Goal: Find contact information: Find contact information

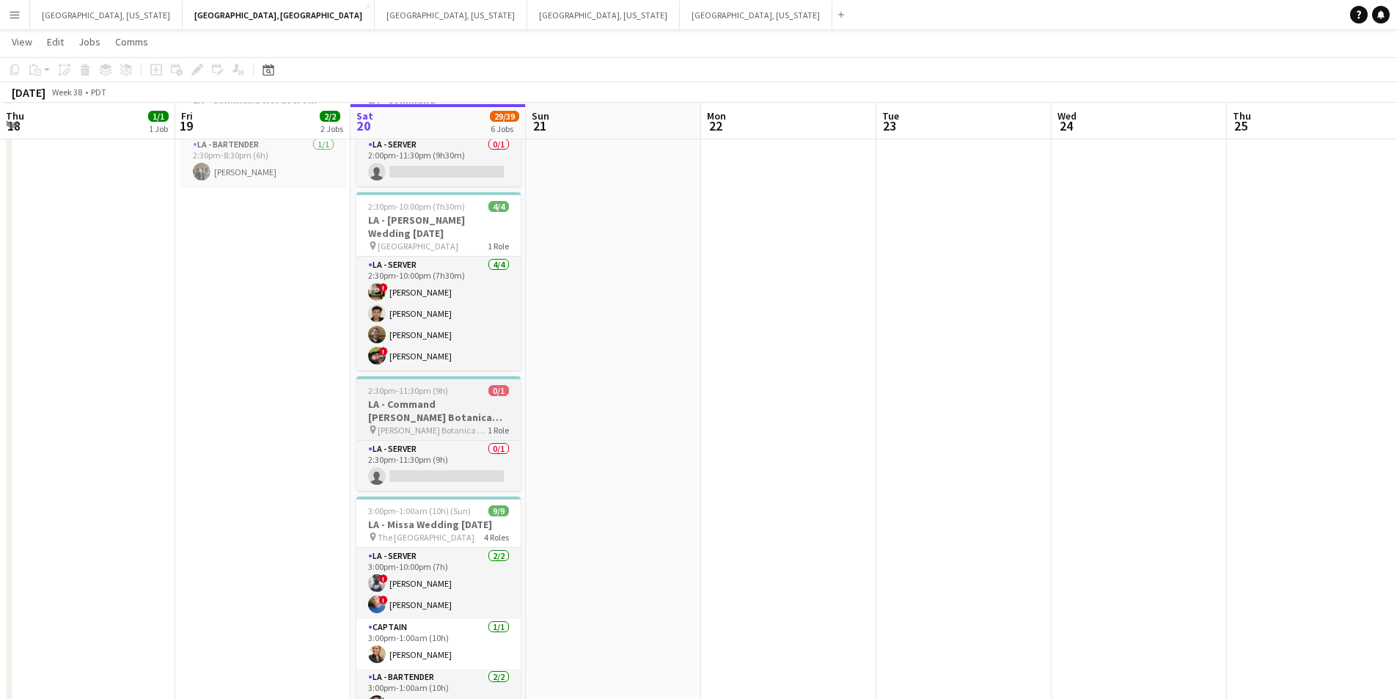
scroll to position [220, 0]
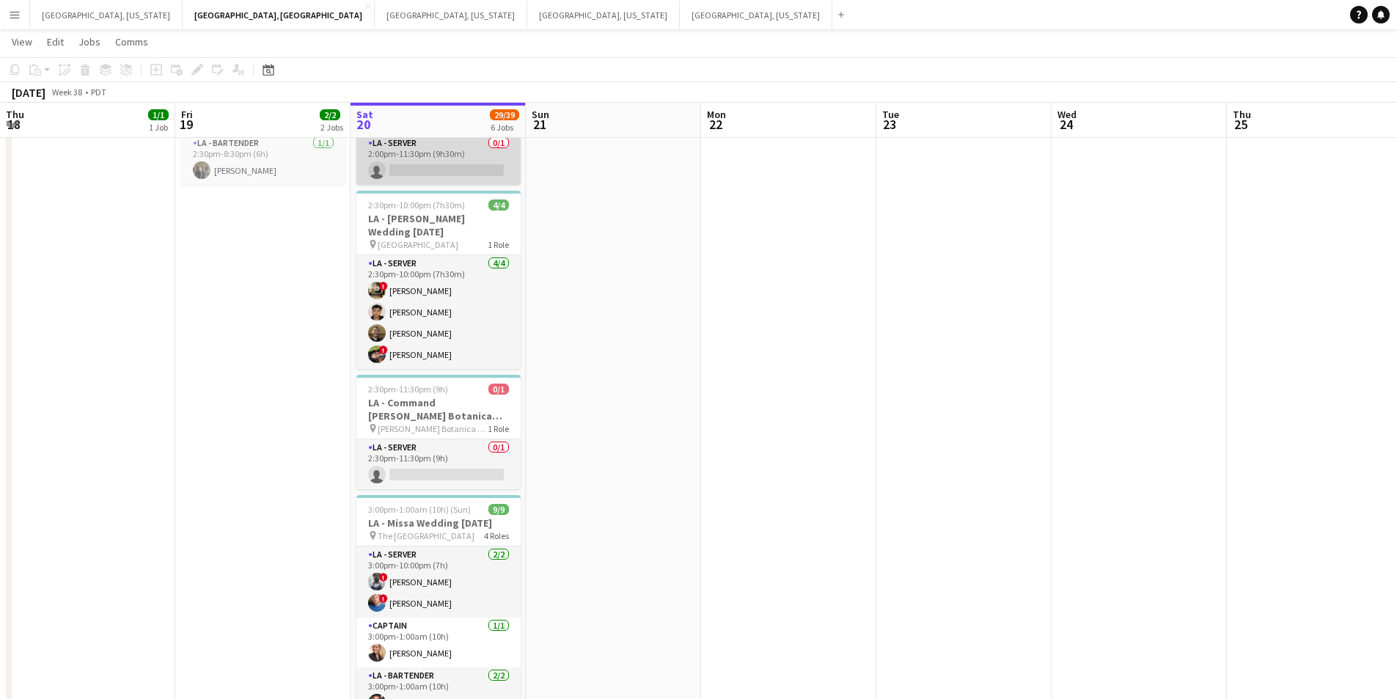
click at [482, 181] on app-card-role "LA - Server 0/1 2:00pm-11:30pm (9h30m) single-neutral-actions" at bounding box center [438, 160] width 164 height 50
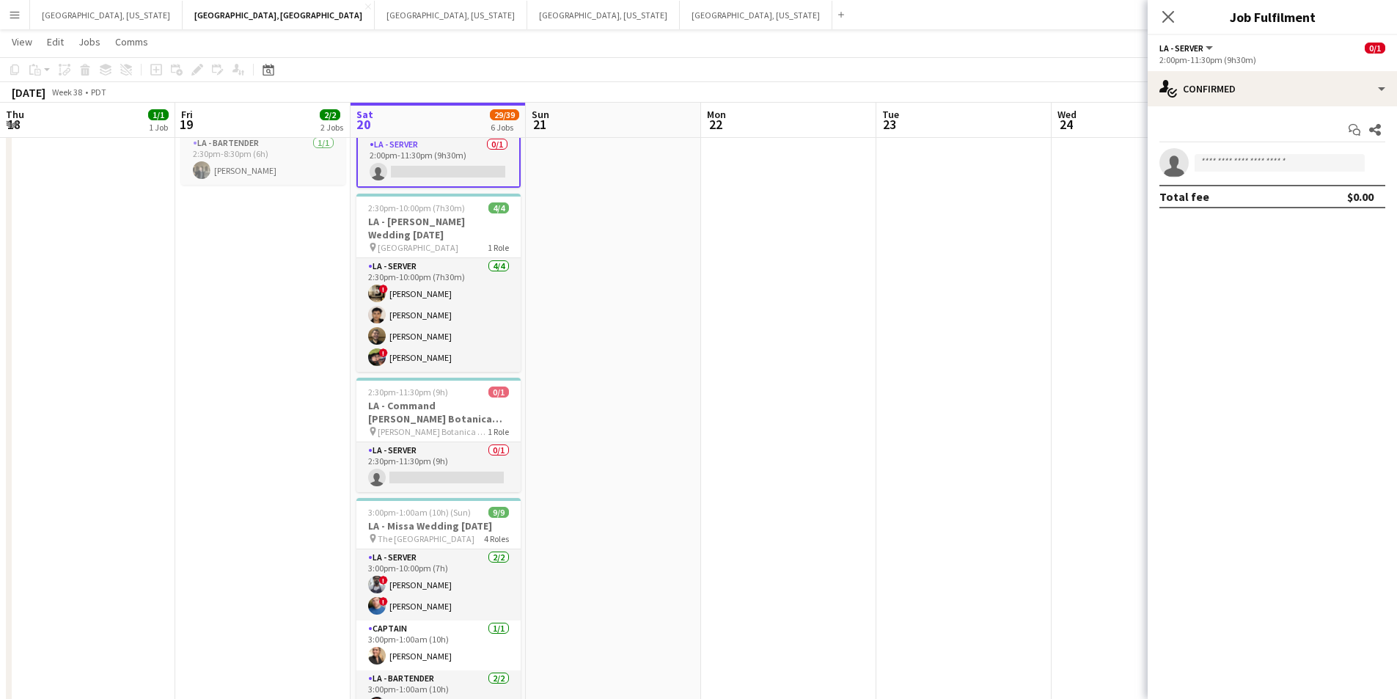
click at [1383, 68] on app-options-switcher "LA - Server All roles LA - Server 0/1 2:00pm-11:30pm (9h30m)" at bounding box center [1272, 53] width 249 height 36
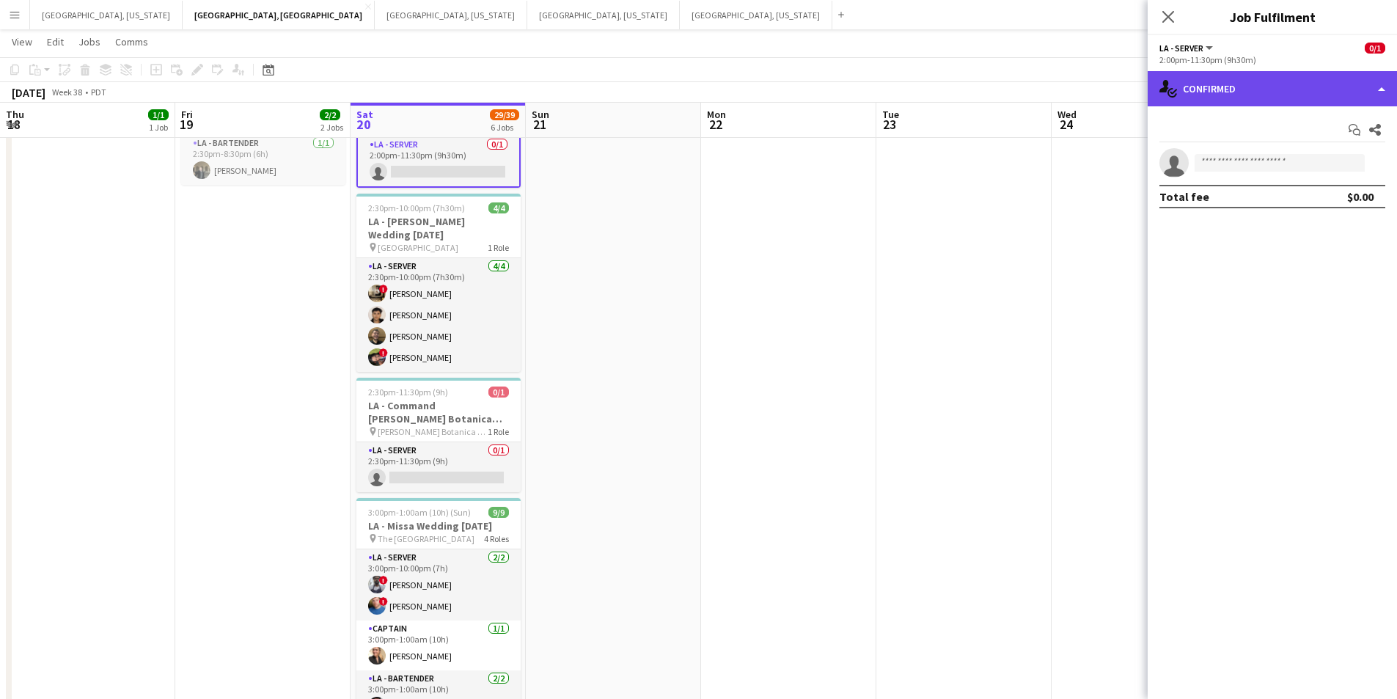
click at [1388, 79] on div "single-neutral-actions-check-2 Confirmed" at bounding box center [1272, 88] width 249 height 35
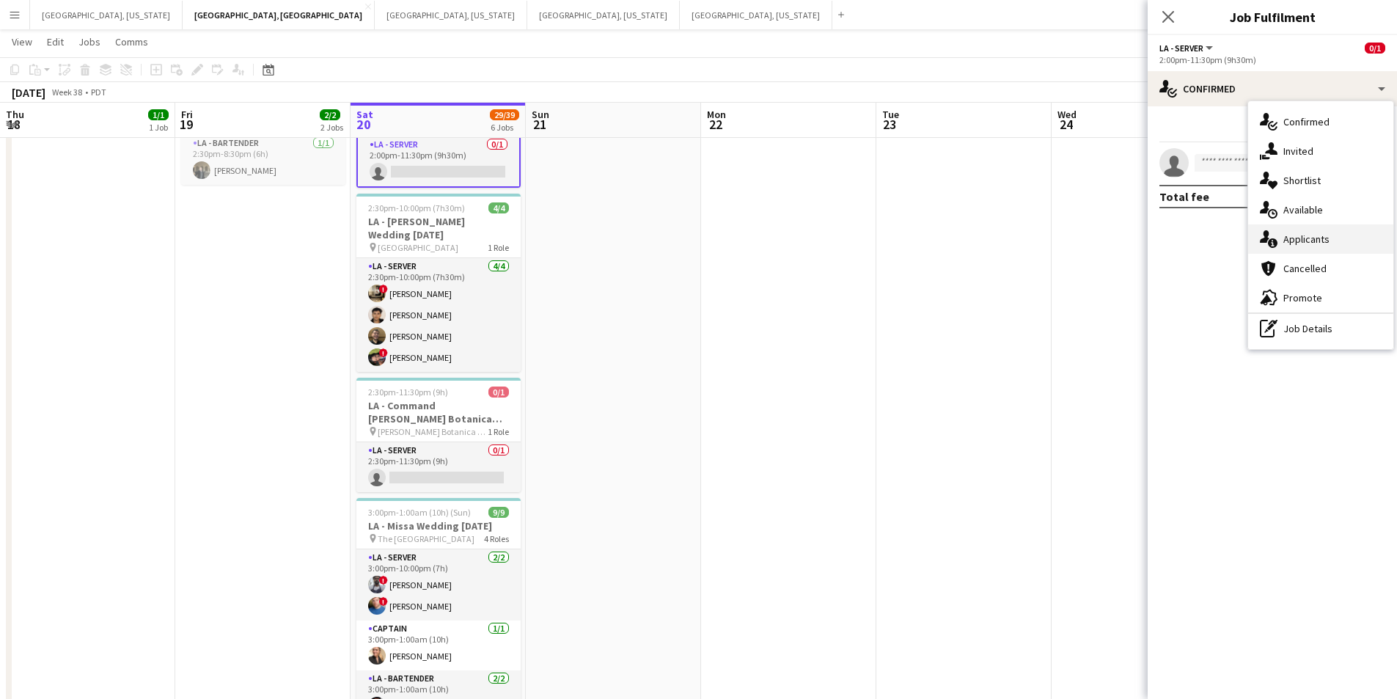
click at [1326, 235] on span "Applicants" at bounding box center [1306, 238] width 46 height 13
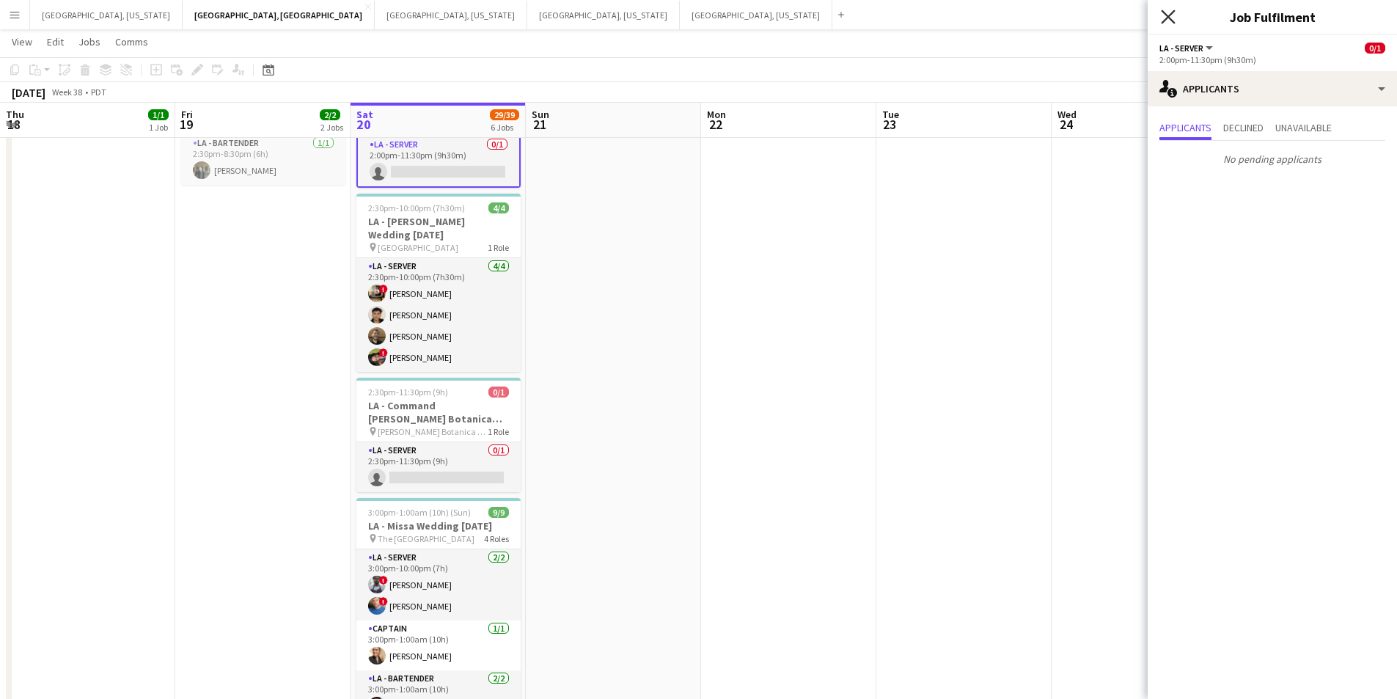
click at [1170, 20] on icon "Close pop-in" at bounding box center [1168, 17] width 14 height 14
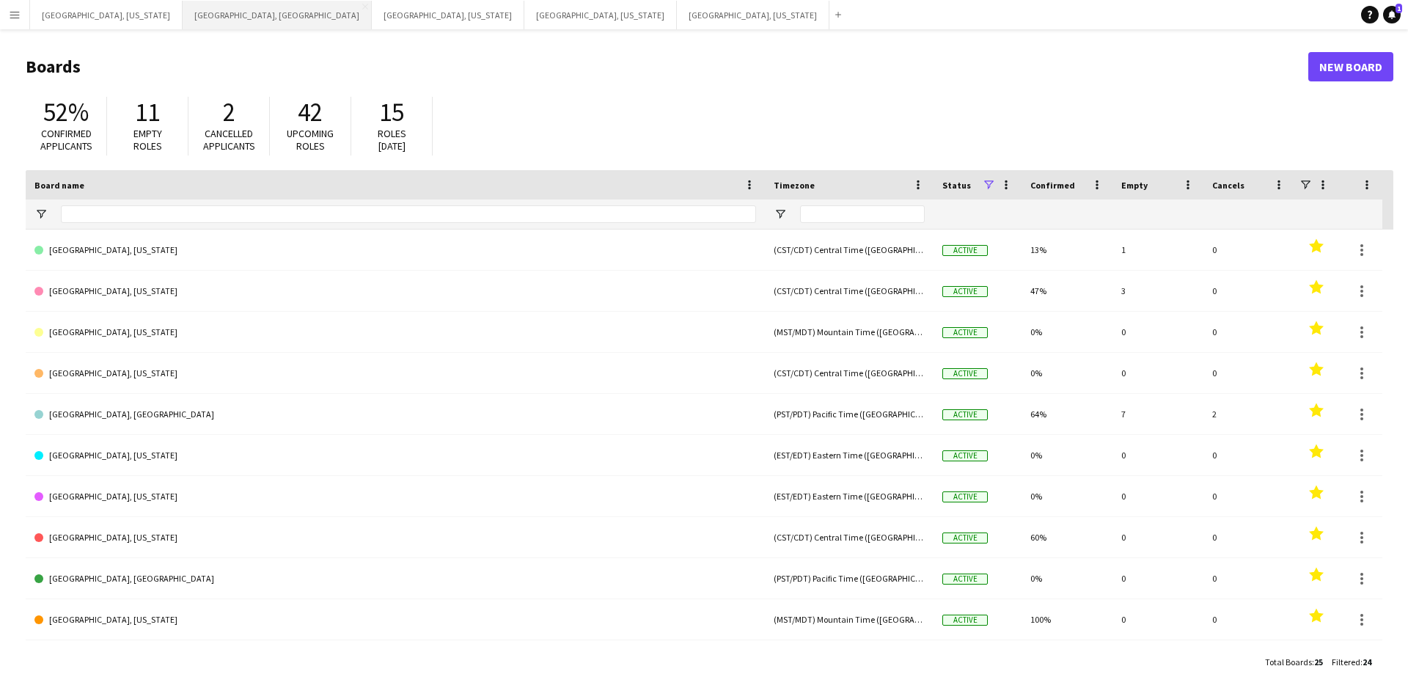
click at [183, 11] on button "Los Angeles, CA Close" at bounding box center [277, 15] width 189 height 29
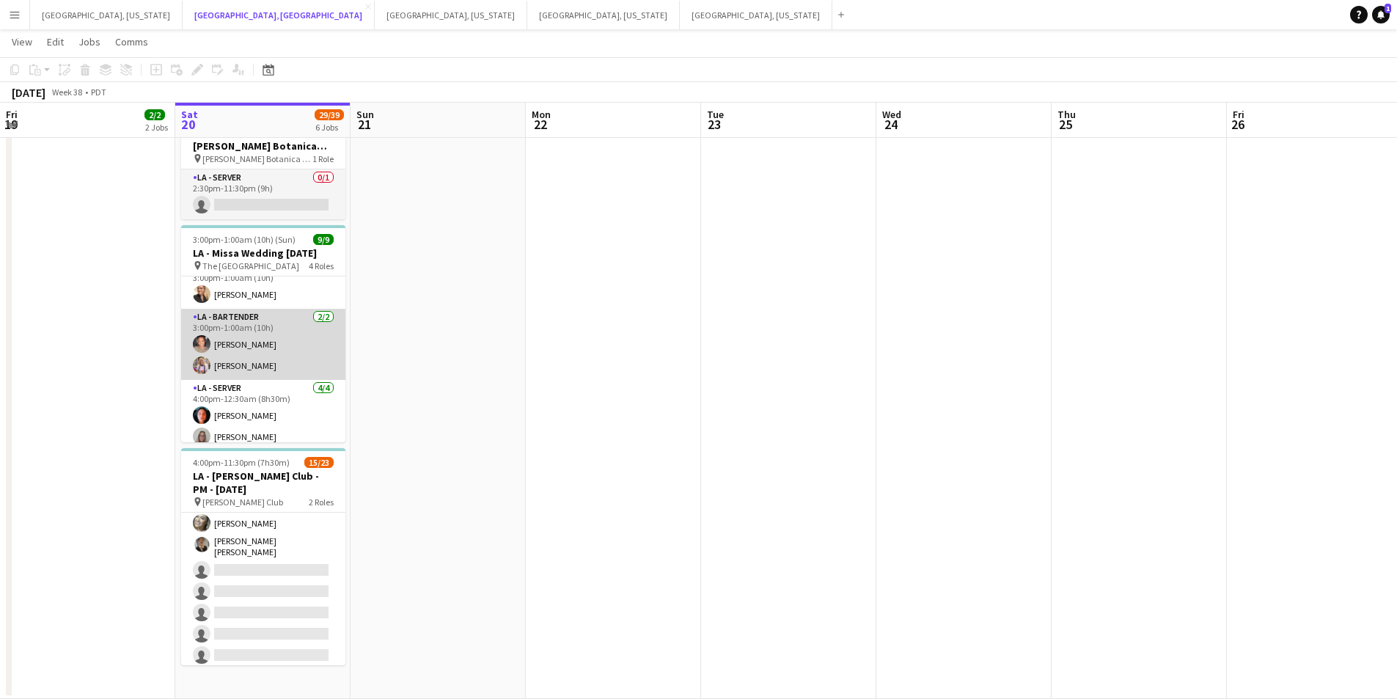
scroll to position [140, 0]
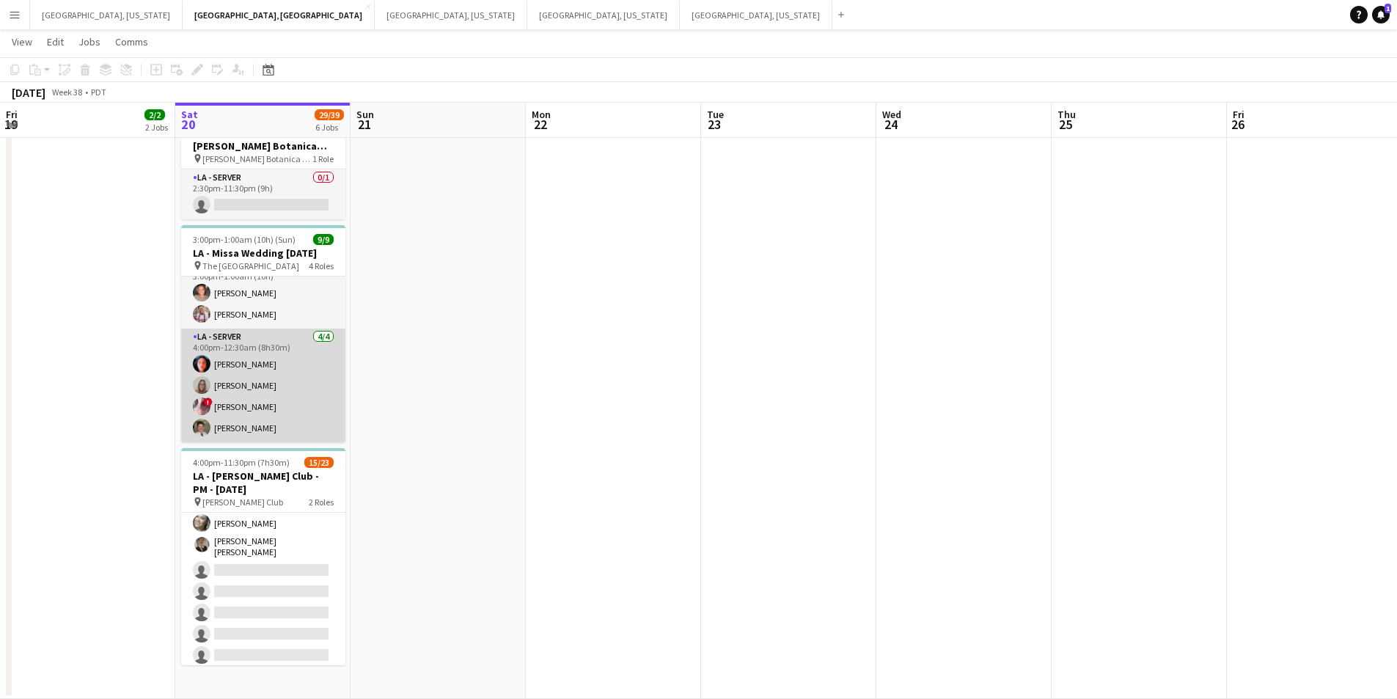
click at [268, 394] on app-card-role "LA - Server 4/4 4:00pm-12:30am (8h30m) Jessica Garcia randee martins ! IVONNA W…" at bounding box center [263, 386] width 164 height 114
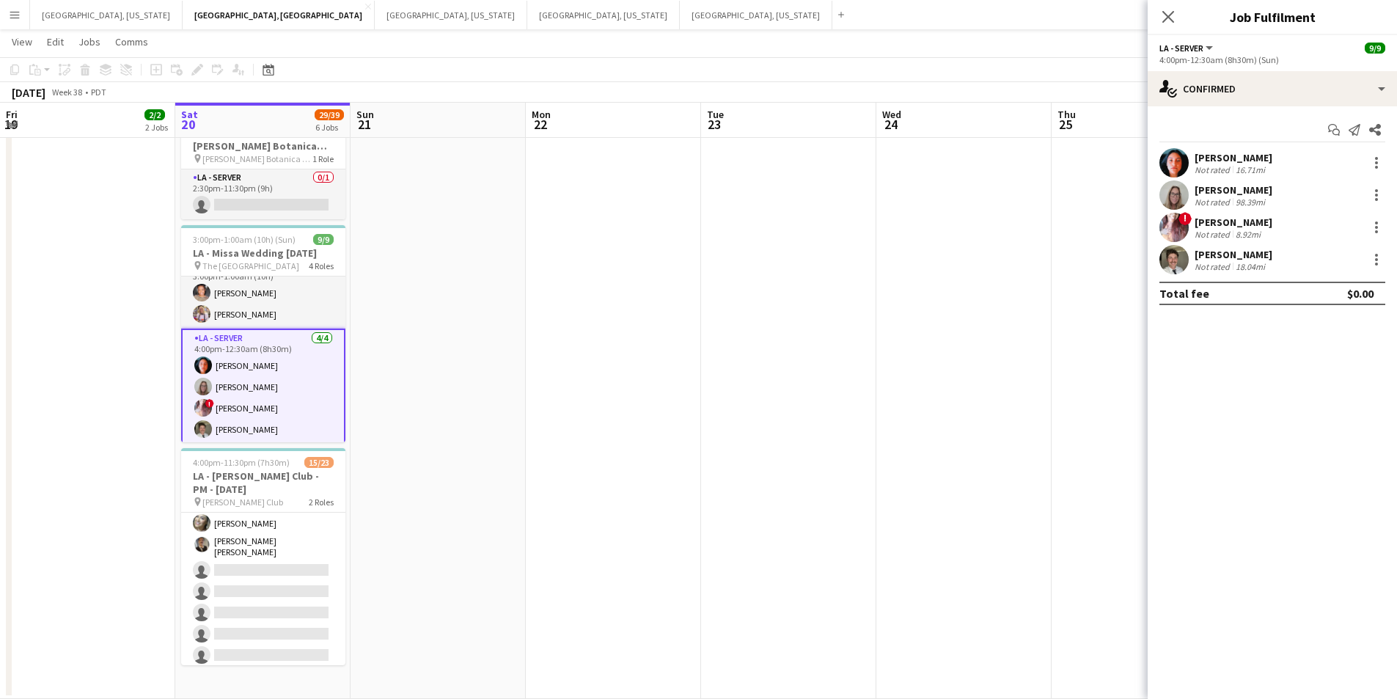
click at [1232, 219] on div "[PERSON_NAME]" at bounding box center [1233, 222] width 78 height 13
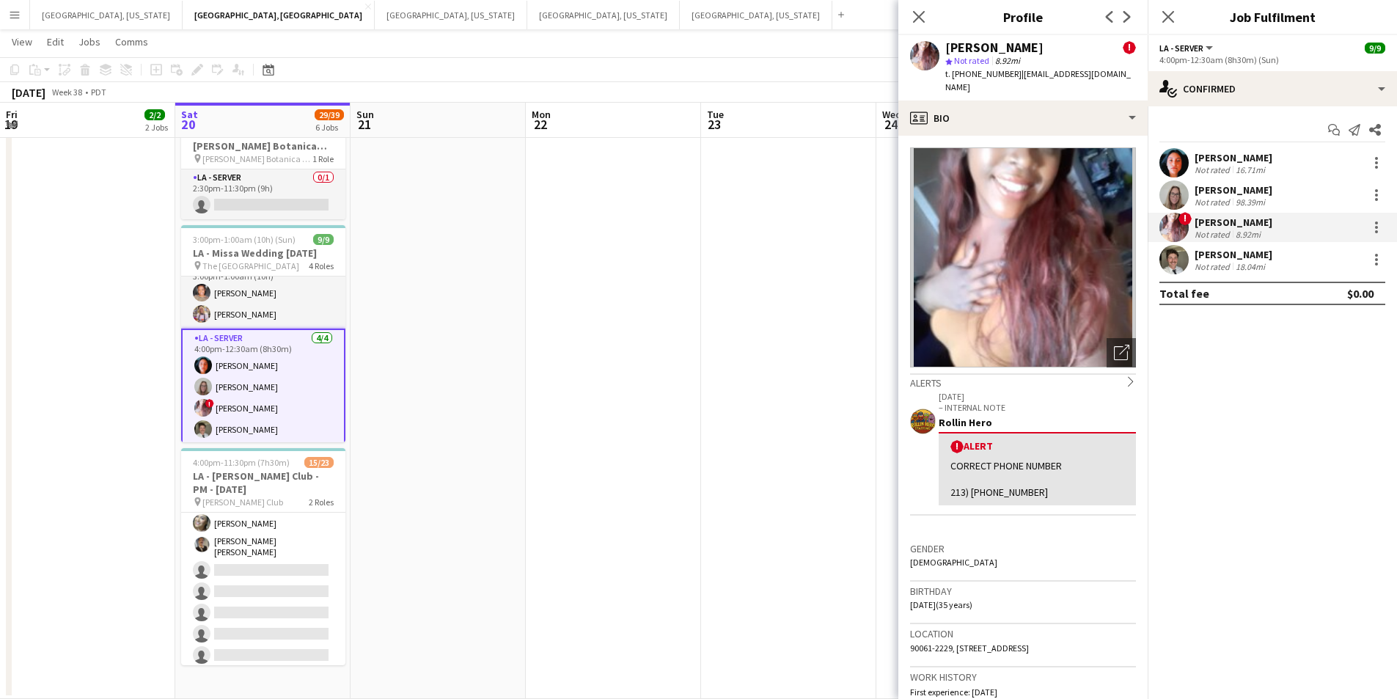
drag, startPoint x: 945, startPoint y: 48, endPoint x: 1056, endPoint y: 44, distance: 110.8
click at [1056, 44] on div "IVONNA WILBURN !" at bounding box center [1040, 47] width 191 height 13
copy div "[PERSON_NAME]"
drag, startPoint x: 961, startPoint y: 76, endPoint x: 999, endPoint y: 74, distance: 38.2
click at [1005, 74] on span "t. +12133585066" at bounding box center [983, 73] width 76 height 11
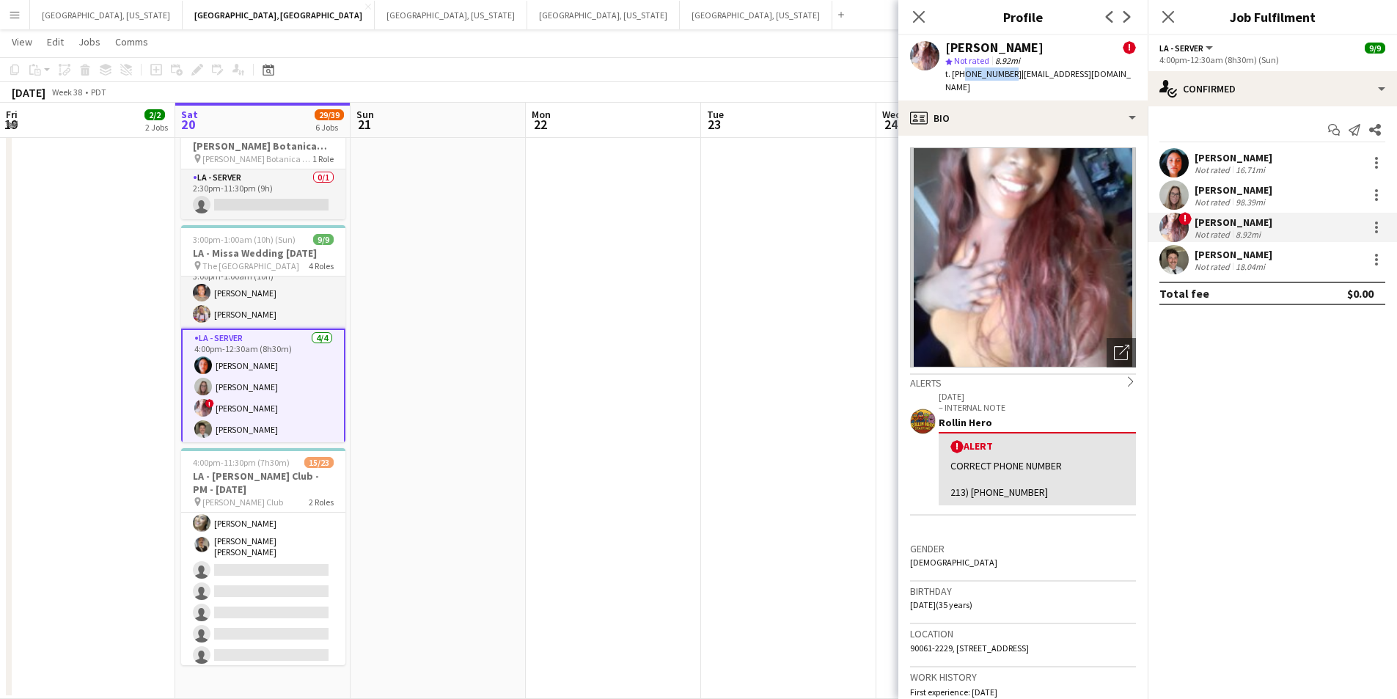
copy span "2133585066"
click at [1230, 266] on div "Not rated" at bounding box center [1213, 266] width 38 height 11
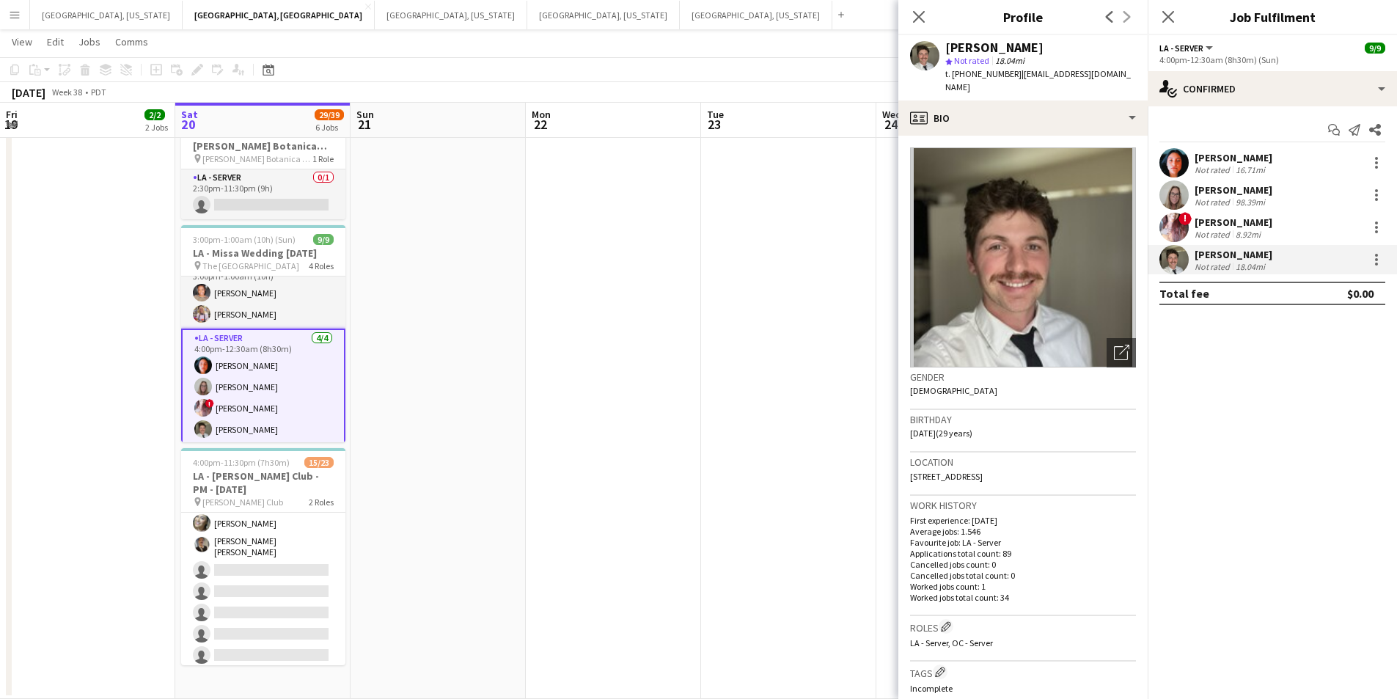
drag, startPoint x: 945, startPoint y: 46, endPoint x: 1030, endPoint y: 49, distance: 84.4
click at [1030, 49] on div "[PERSON_NAME]" at bounding box center [1040, 47] width 191 height 13
copy div "[PERSON_NAME]"
drag, startPoint x: 960, startPoint y: 73, endPoint x: 1003, endPoint y: 73, distance: 43.3
click at [1003, 73] on span "t. +18022227238" at bounding box center [983, 73] width 76 height 11
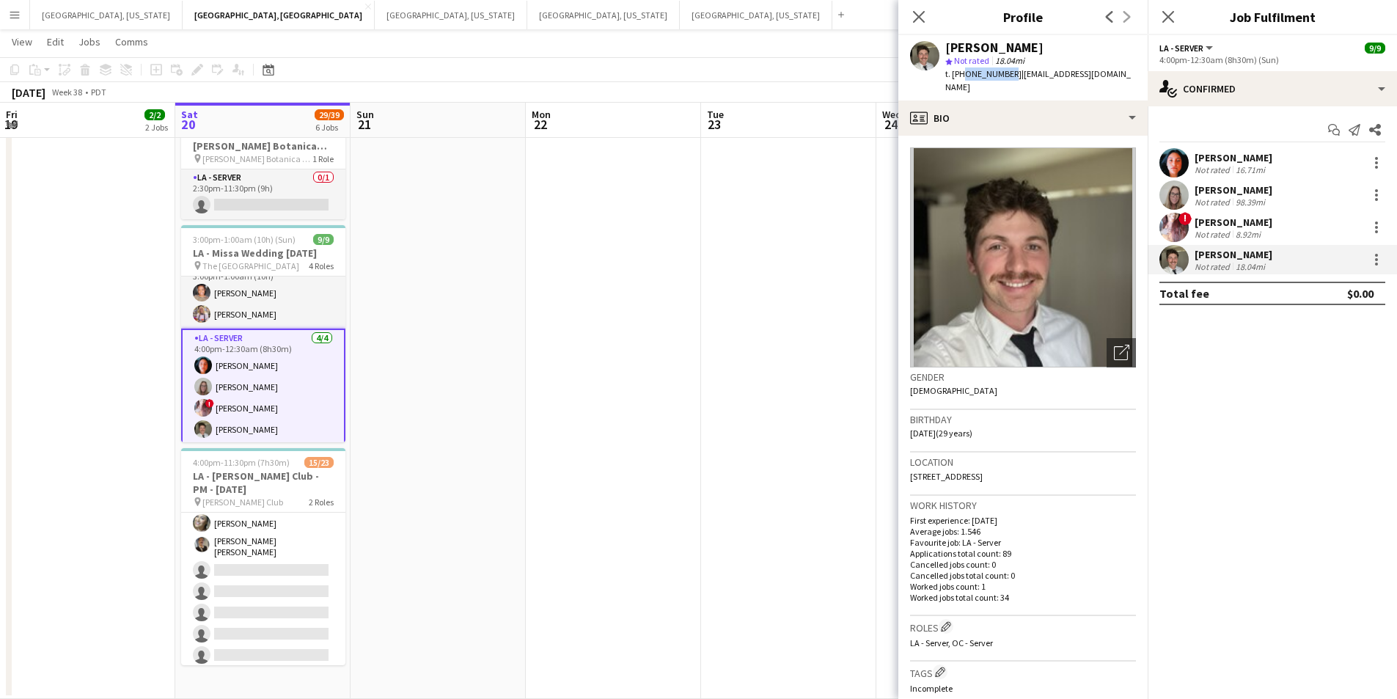
copy span "8022227238"
click at [914, 15] on icon "Close pop-in" at bounding box center [918, 17] width 14 height 14
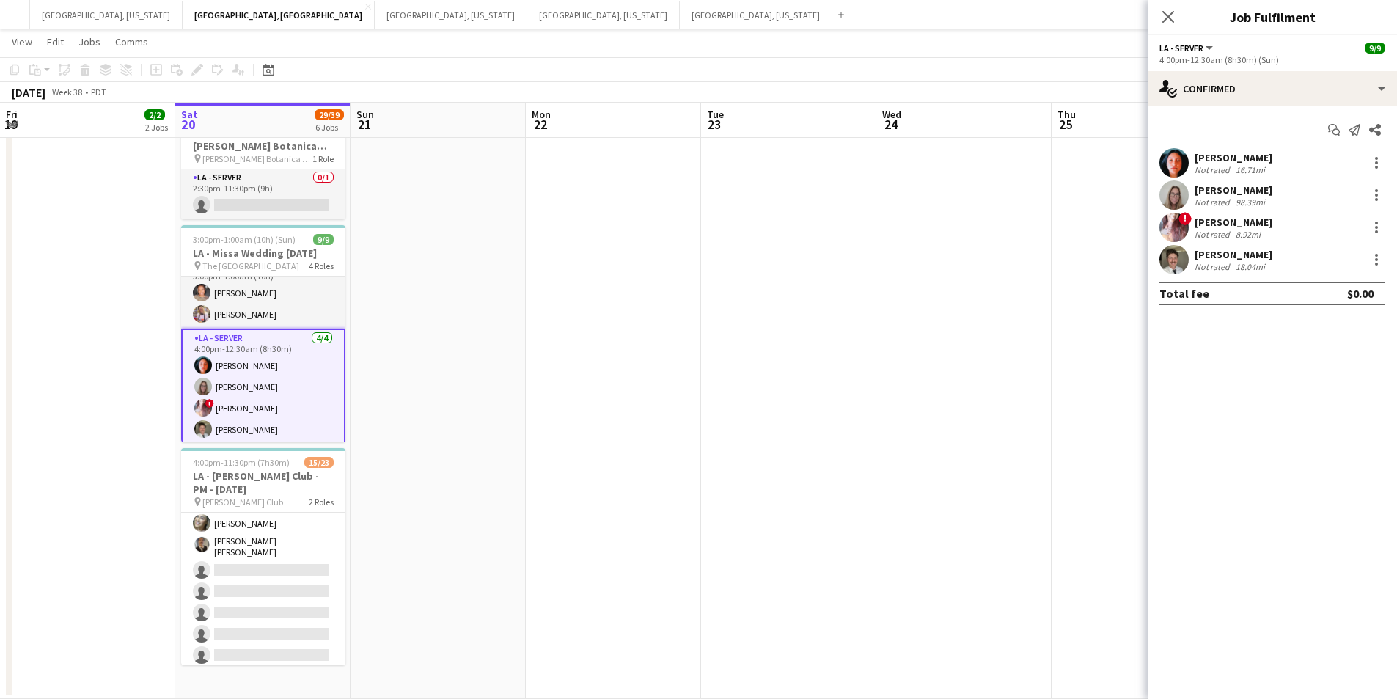
click at [1174, 15] on icon "Close pop-in" at bounding box center [1168, 17] width 12 height 12
